Goal: Information Seeking & Learning: Find specific fact

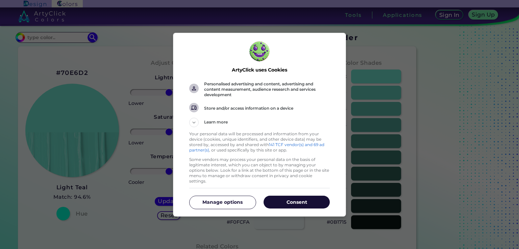
click at [298, 199] on p "Consent" at bounding box center [297, 202] width 66 height 7
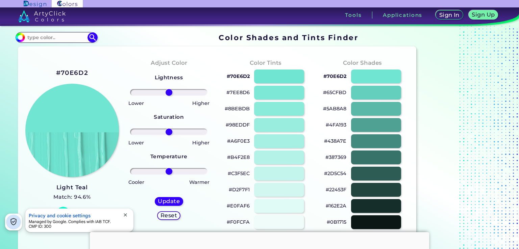
click at [74, 72] on h2 "#70E6D2" at bounding box center [72, 73] width 32 height 9
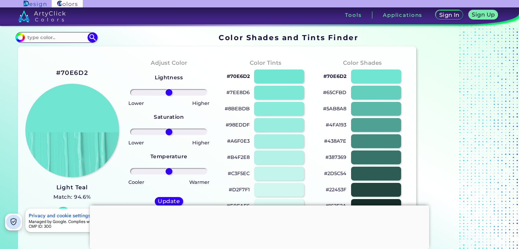
click at [71, 72] on h2 "#70E6D2" at bounding box center [72, 73] width 32 height 9
click at [58, 37] on input at bounding box center [56, 37] width 63 height 9
paste input "#70E6D2"
drag, startPoint x: 54, startPoint y: 37, endPoint x: 8, endPoint y: 38, distance: 45.6
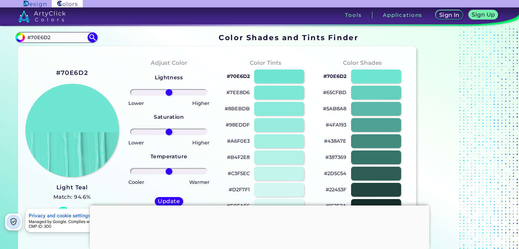
paste input "191313"
type input "191313"
click at [90, 37] on img at bounding box center [93, 37] width 12 height 12
type input "#000000"
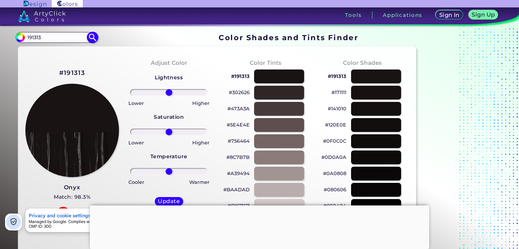
click at [28, 39] on input "191313" at bounding box center [56, 37] width 63 height 9
drag, startPoint x: 43, startPoint y: 31, endPoint x: 19, endPoint y: 37, distance: 24.2
click at [19, 37] on section "#000000 191313 Acadia ◉ Acid Green ◉ Aero Blue ◉ Alabaster ◉ Albescent White ◉ …" at bounding box center [218, 37] width 404 height 13
drag, startPoint x: 50, startPoint y: 37, endPoint x: 3, endPoint y: 38, distance: 47.0
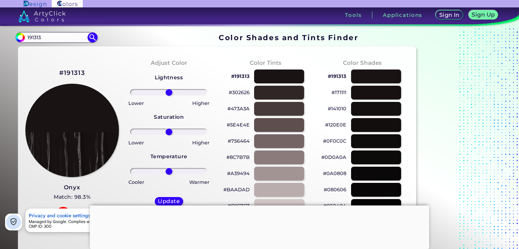
paste input "230808"
type input "230808"
click at [91, 39] on img at bounding box center [93, 37] width 12 height 12
type input "#000000"
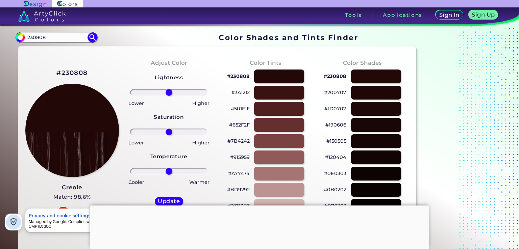
drag, startPoint x: 56, startPoint y: 38, endPoint x: 14, endPoint y: 39, distance: 41.6
paste input "0e0909"
type input "0e0909"
click at [97, 36] on section "#000000 0e0909 Acadia ◉ Acid Green ◉ Aero Blue ◉ Alabaster ◉ Albescent White ◉ …" at bounding box center [218, 37] width 404 height 13
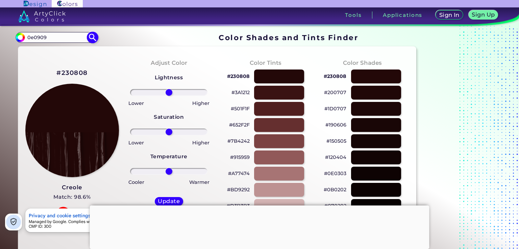
click at [95, 37] on img at bounding box center [93, 37] width 12 height 12
type input "#000000"
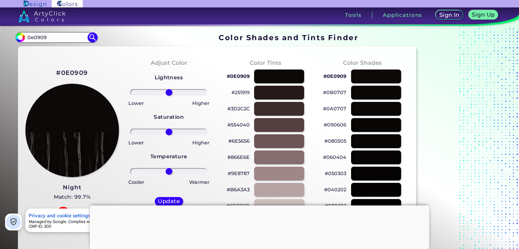
drag, startPoint x: 57, startPoint y: 38, endPoint x: 14, endPoint y: 41, distance: 43.0
paste input "988a80"
type input "988a80"
click at [92, 38] on img at bounding box center [93, 37] width 12 height 12
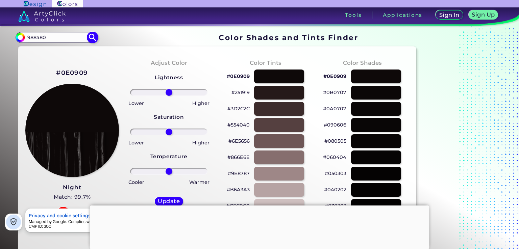
type input "#000000"
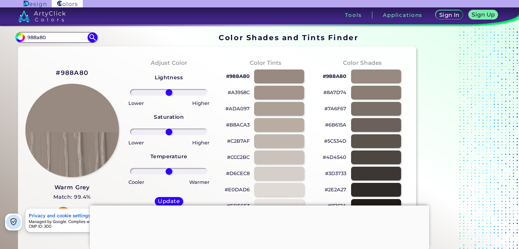
drag, startPoint x: 35, startPoint y: 36, endPoint x: 9, endPoint y: 37, distance: 26.1
paste input "191313"
type input "191313"
click at [91, 39] on img at bounding box center [93, 37] width 12 height 12
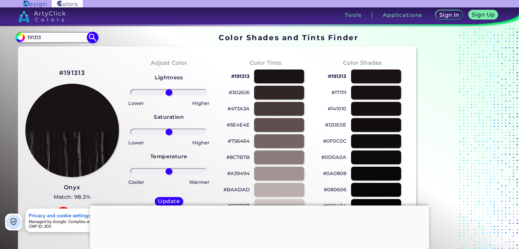
click at [91, 39] on img at bounding box center [93, 37] width 12 height 12
type input "#000000"
drag, startPoint x: 57, startPoint y: 38, endPoint x: 12, endPoint y: 41, distance: 45.7
paste input "5c8081"
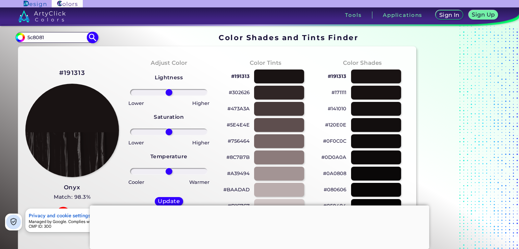
type input "5c8081"
click at [93, 37] on img at bounding box center [93, 37] width 12 height 12
type input "#000000"
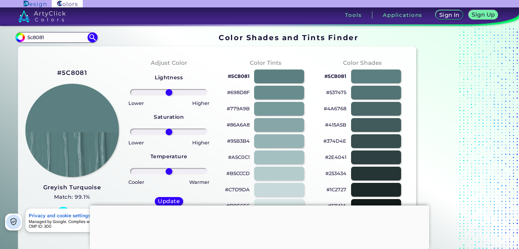
click at [88, 190] on h3 "Greyish Turquoise" at bounding box center [72, 188] width 58 height 8
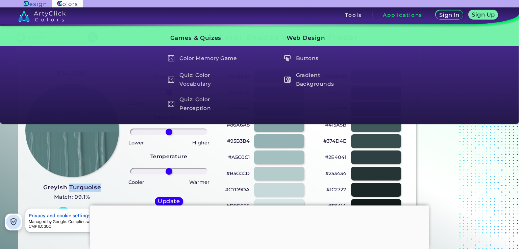
drag, startPoint x: 103, startPoint y: 189, endPoint x: 70, endPoint y: 190, distance: 33.8
click at [70, 190] on div "#5C8081 Greyish Turquoise Match: 99.1% Hue" at bounding box center [72, 144] width 97 height 184
copy h3 "Turquoise"
